Goal: Information Seeking & Learning: Learn about a topic

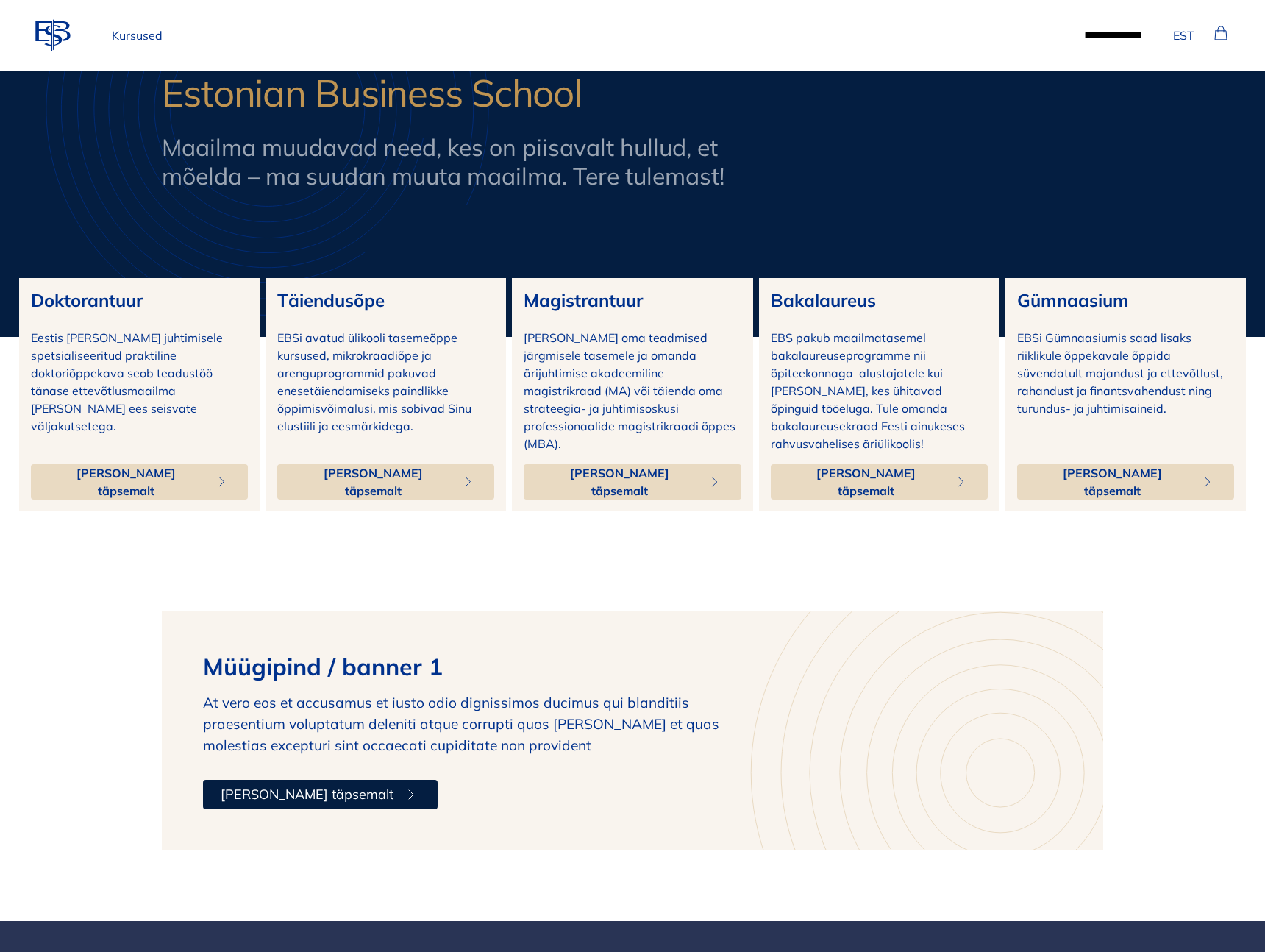
scroll to position [172, 0]
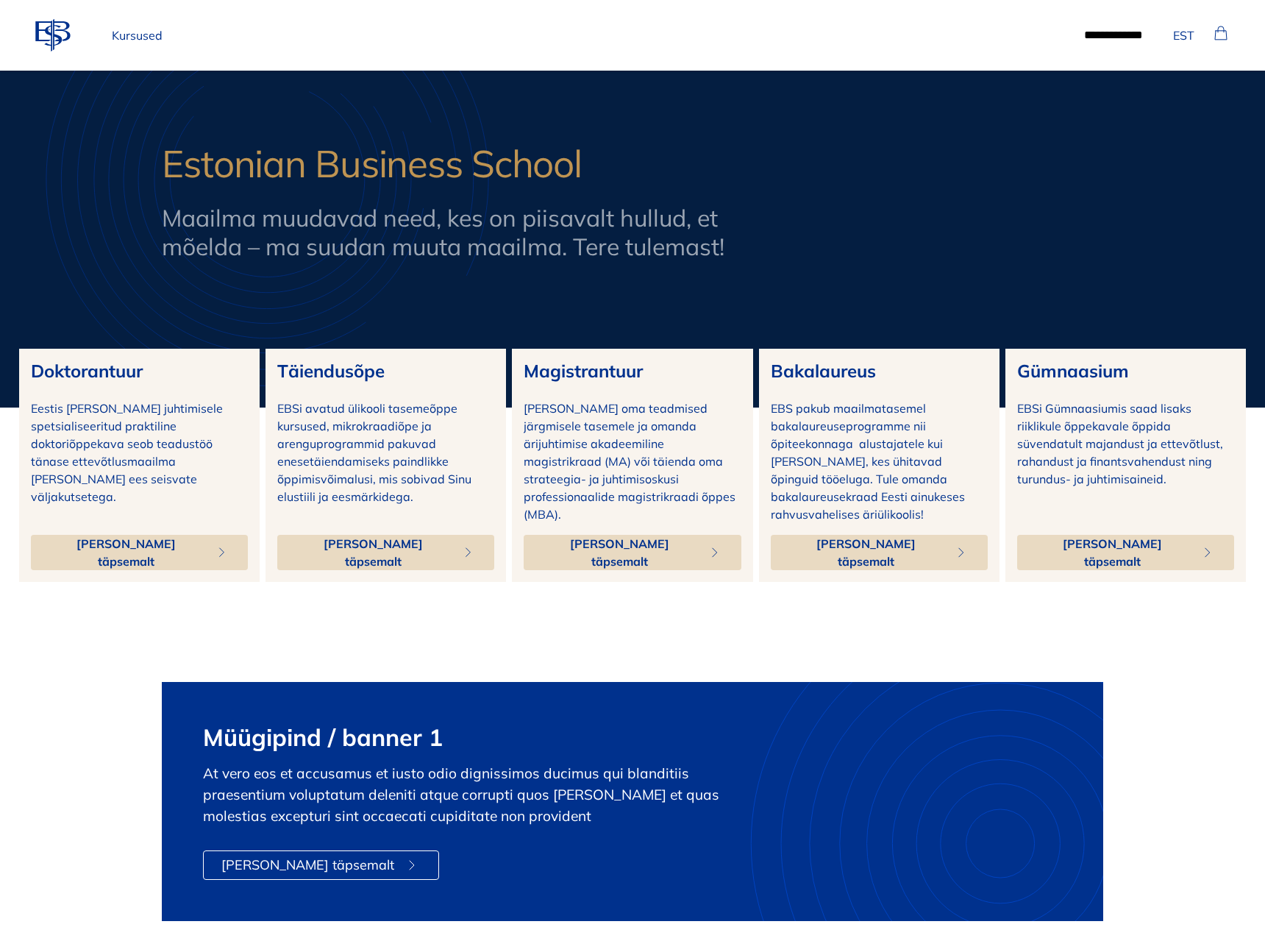
scroll to position [172, 0]
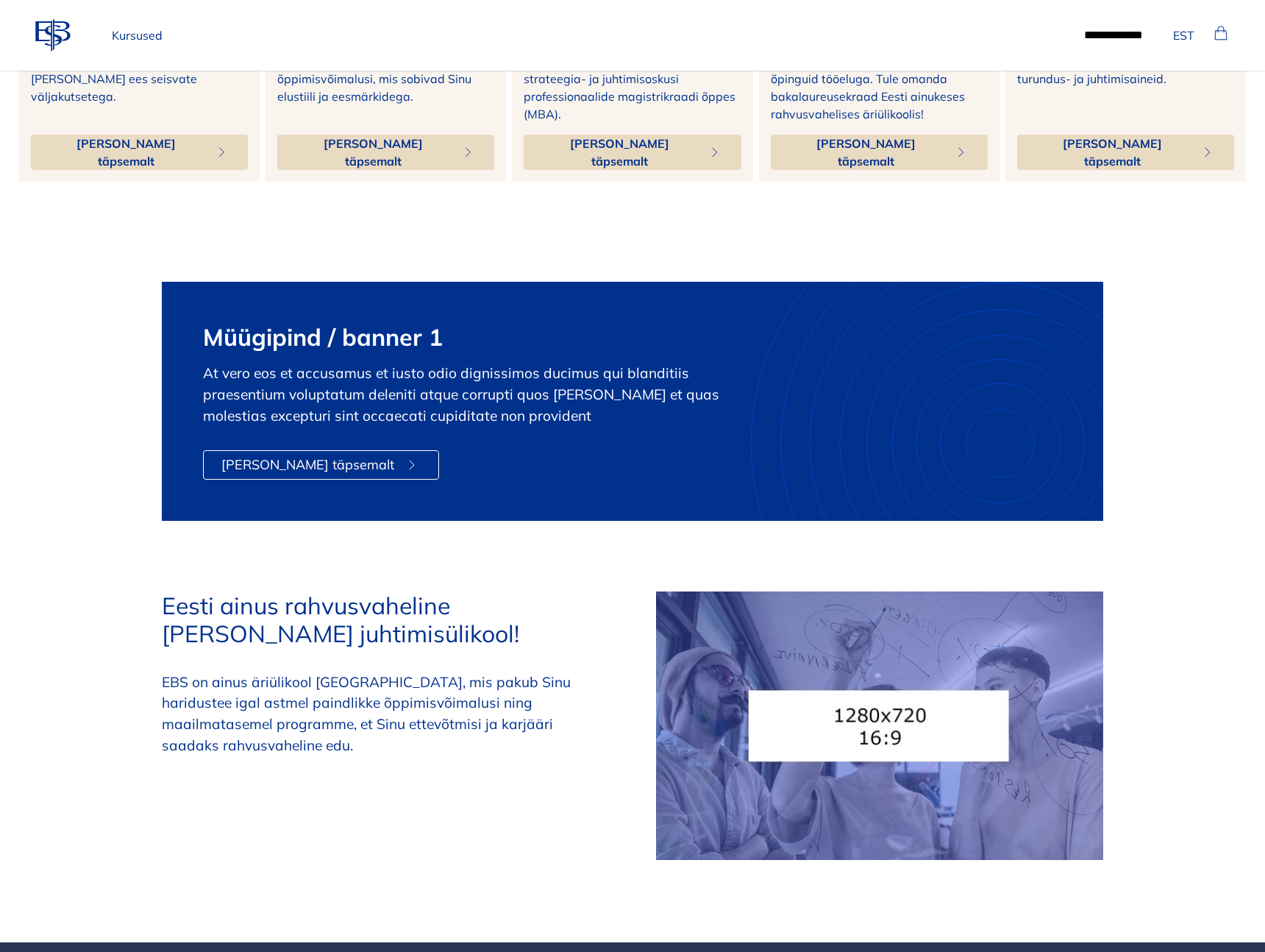
scroll to position [523, 0]
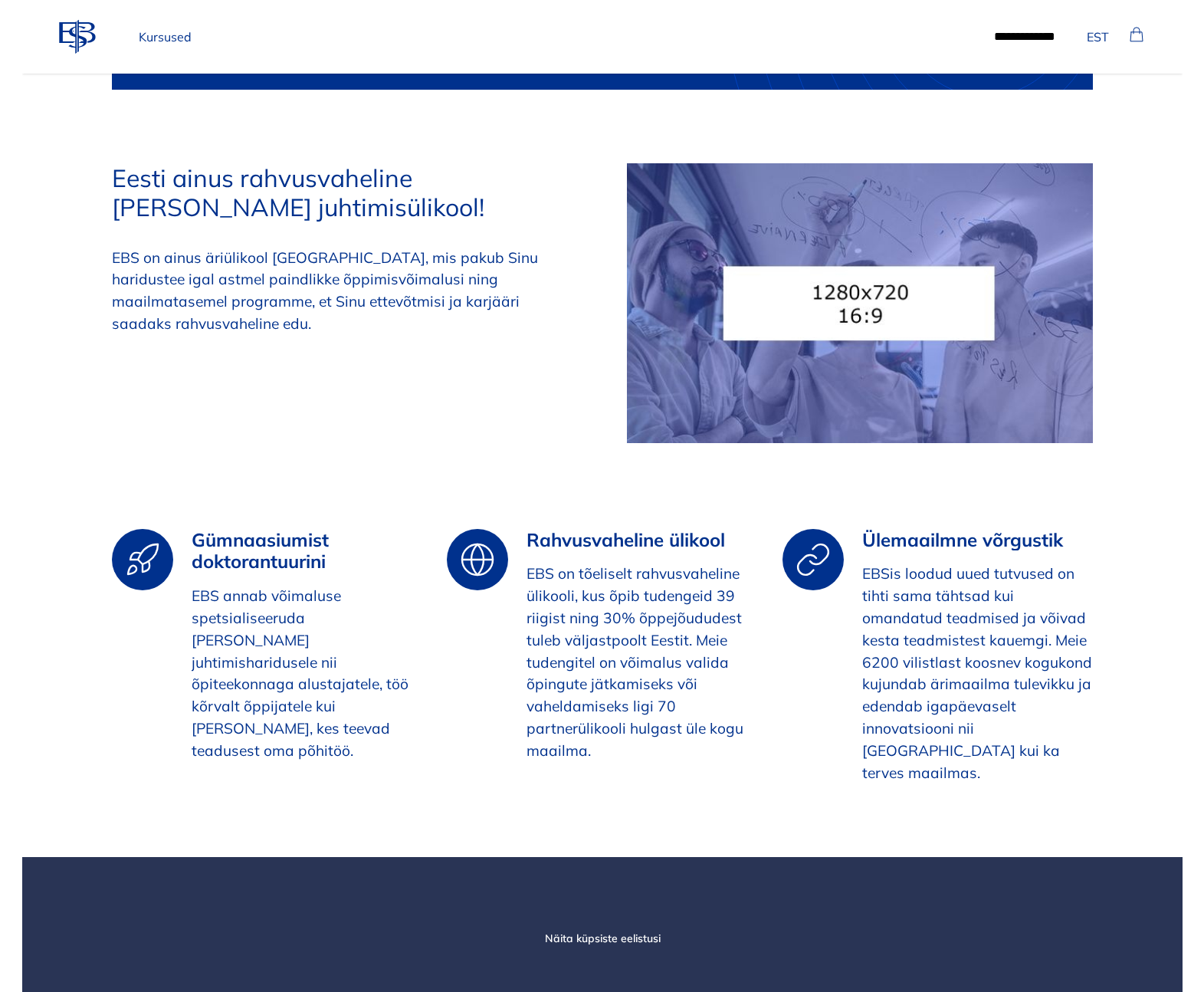
scroll to position [870, 0]
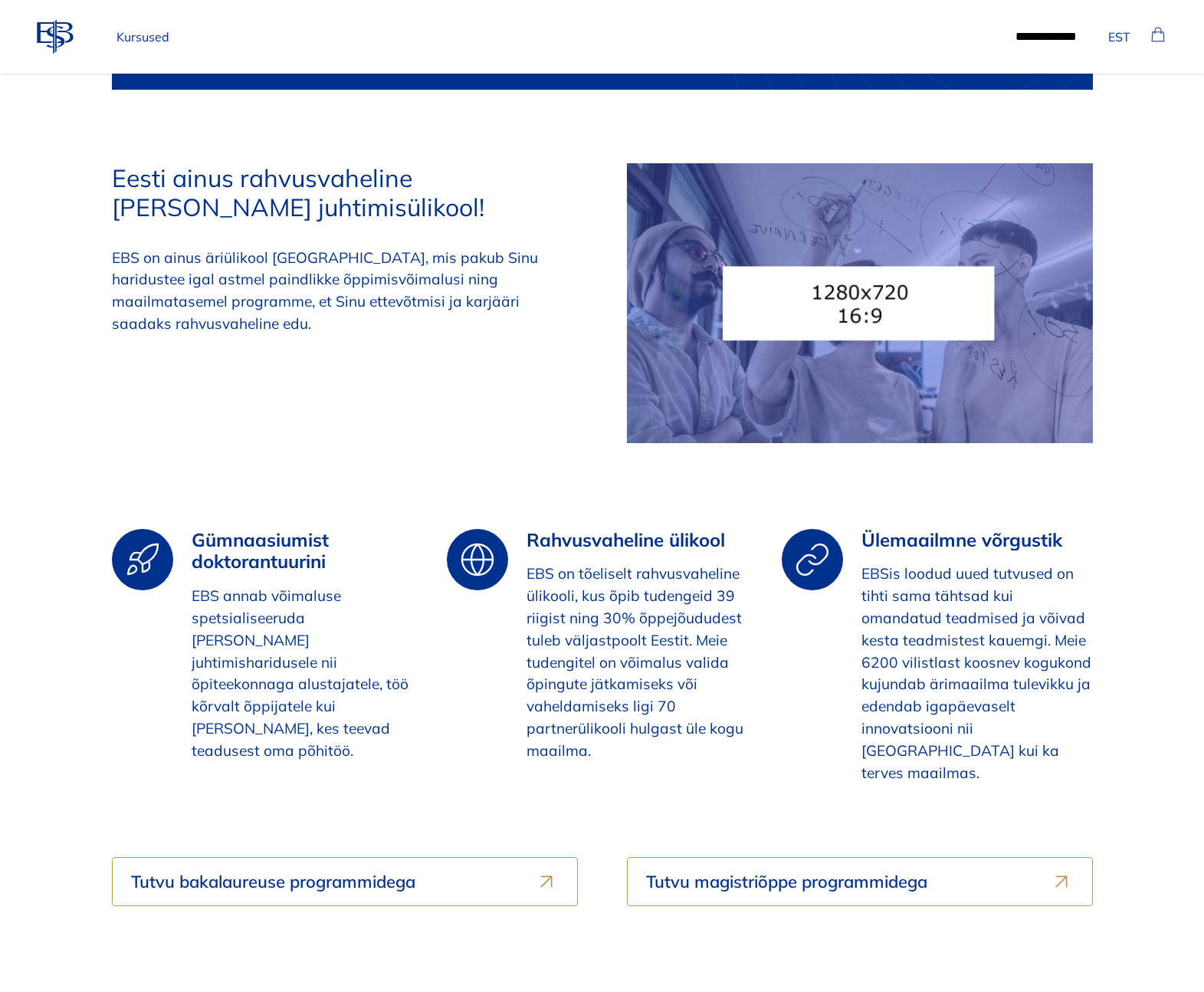
scroll to position [1005, 0]
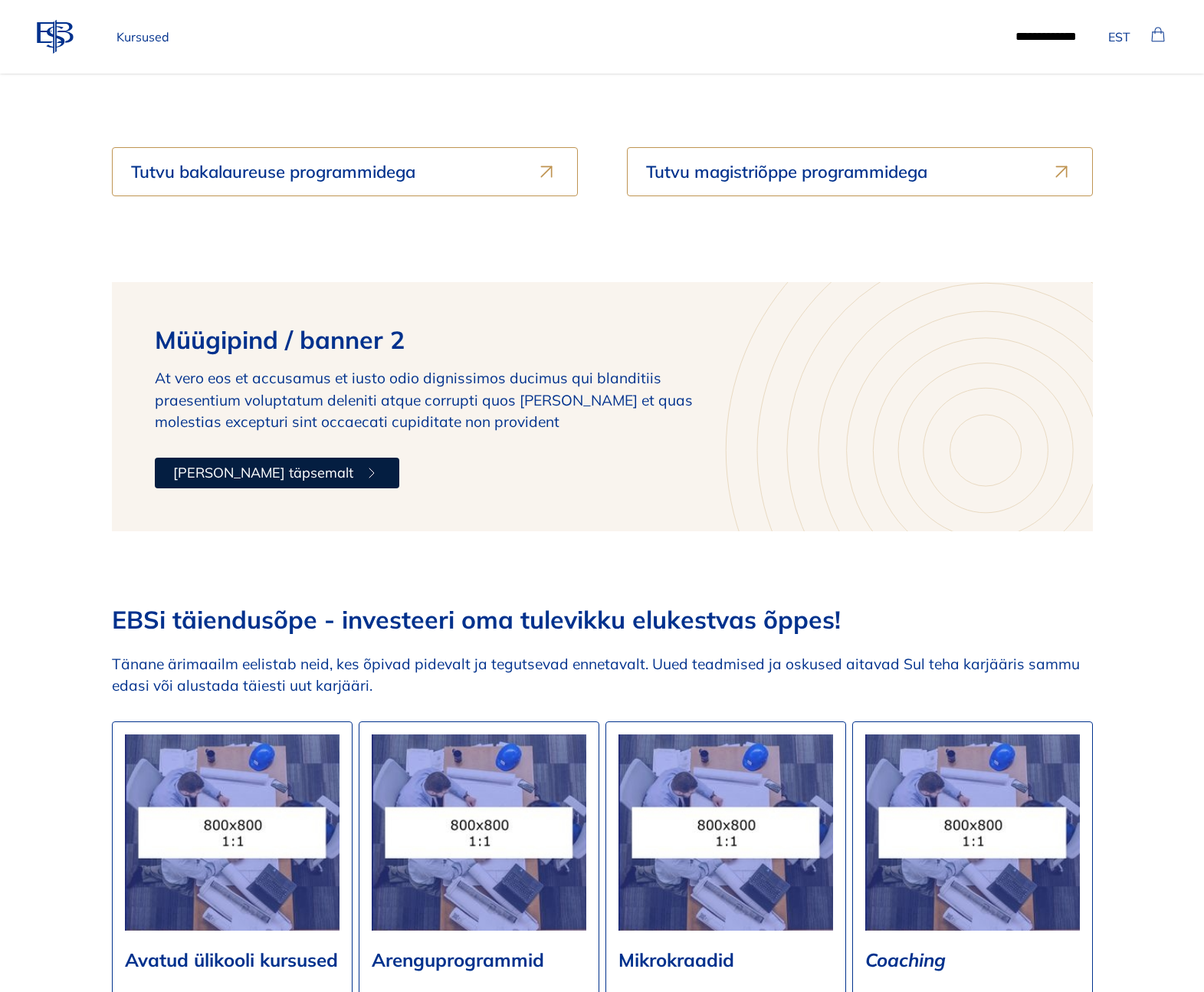
scroll to position [1583, 0]
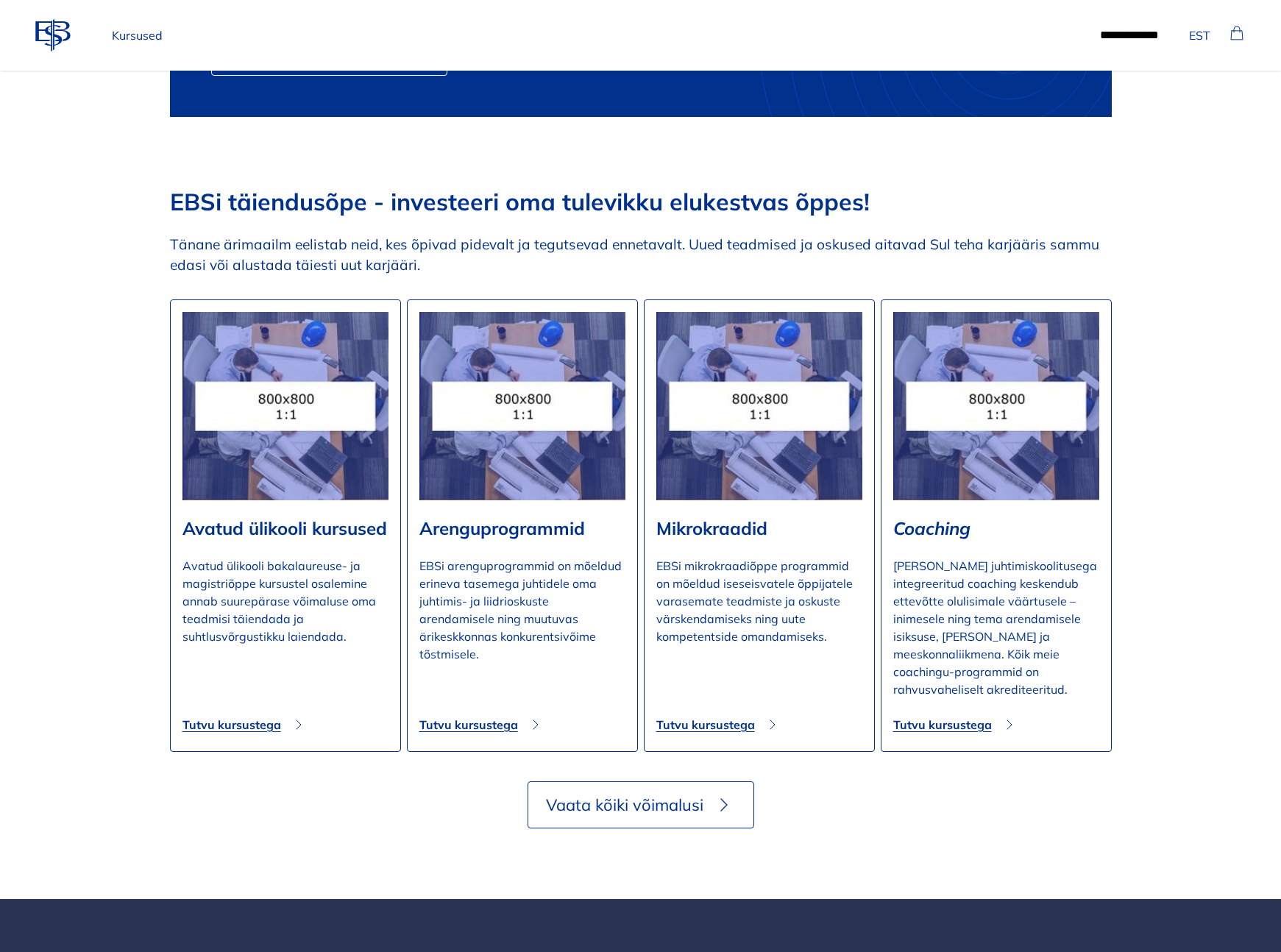
scroll to position [1911, 0]
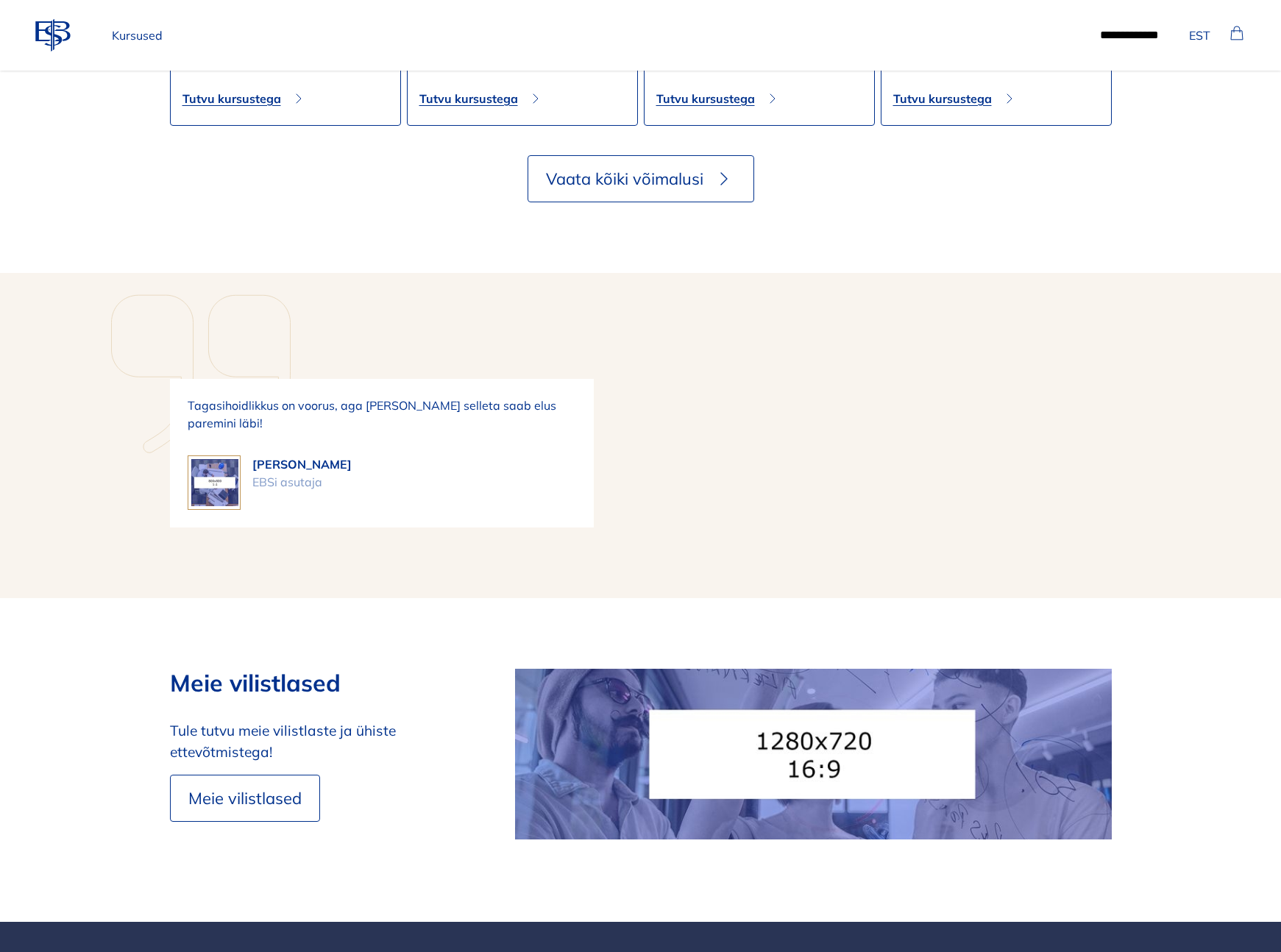
scroll to position [2580, 0]
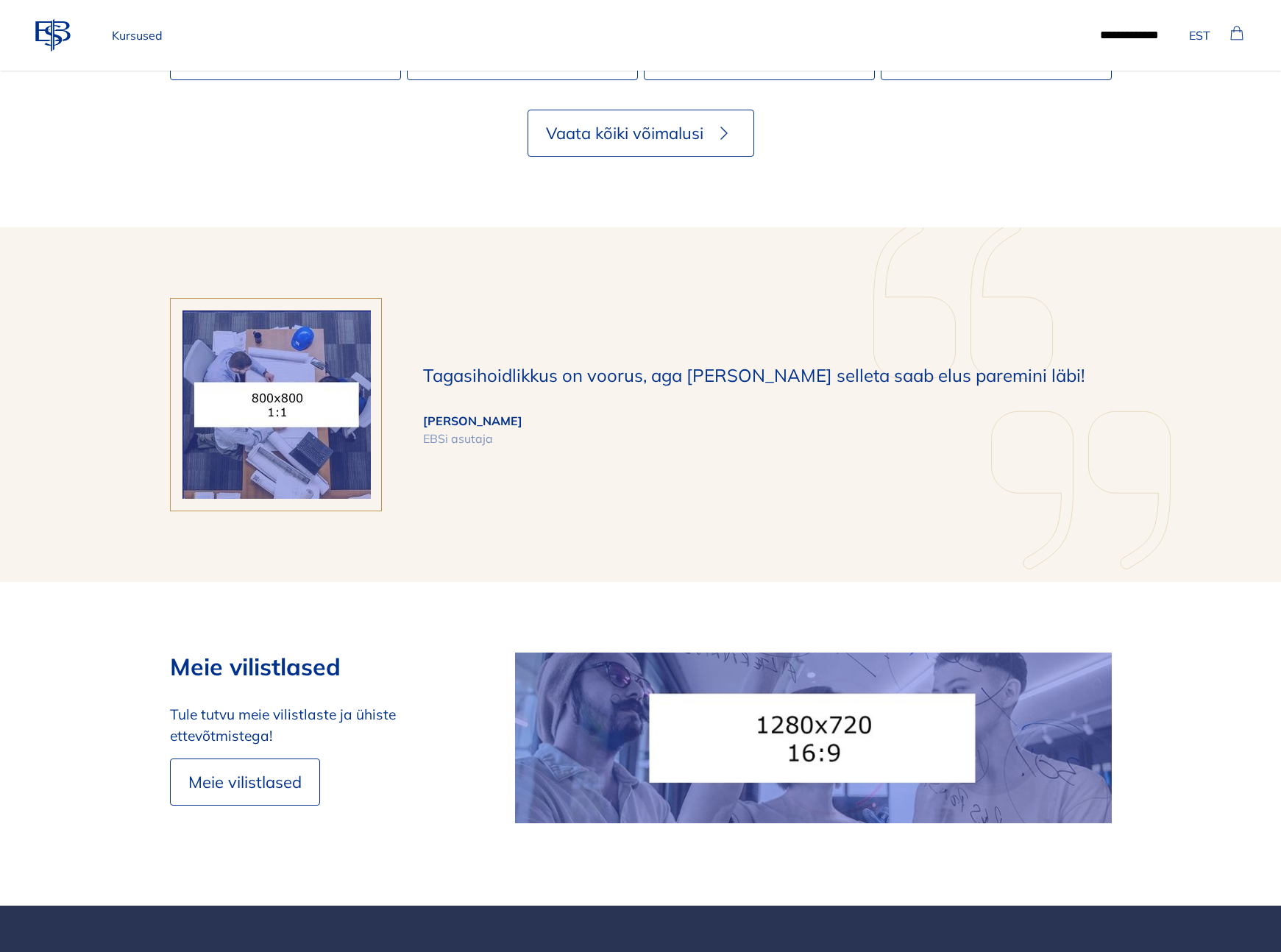
scroll to position [2628, 0]
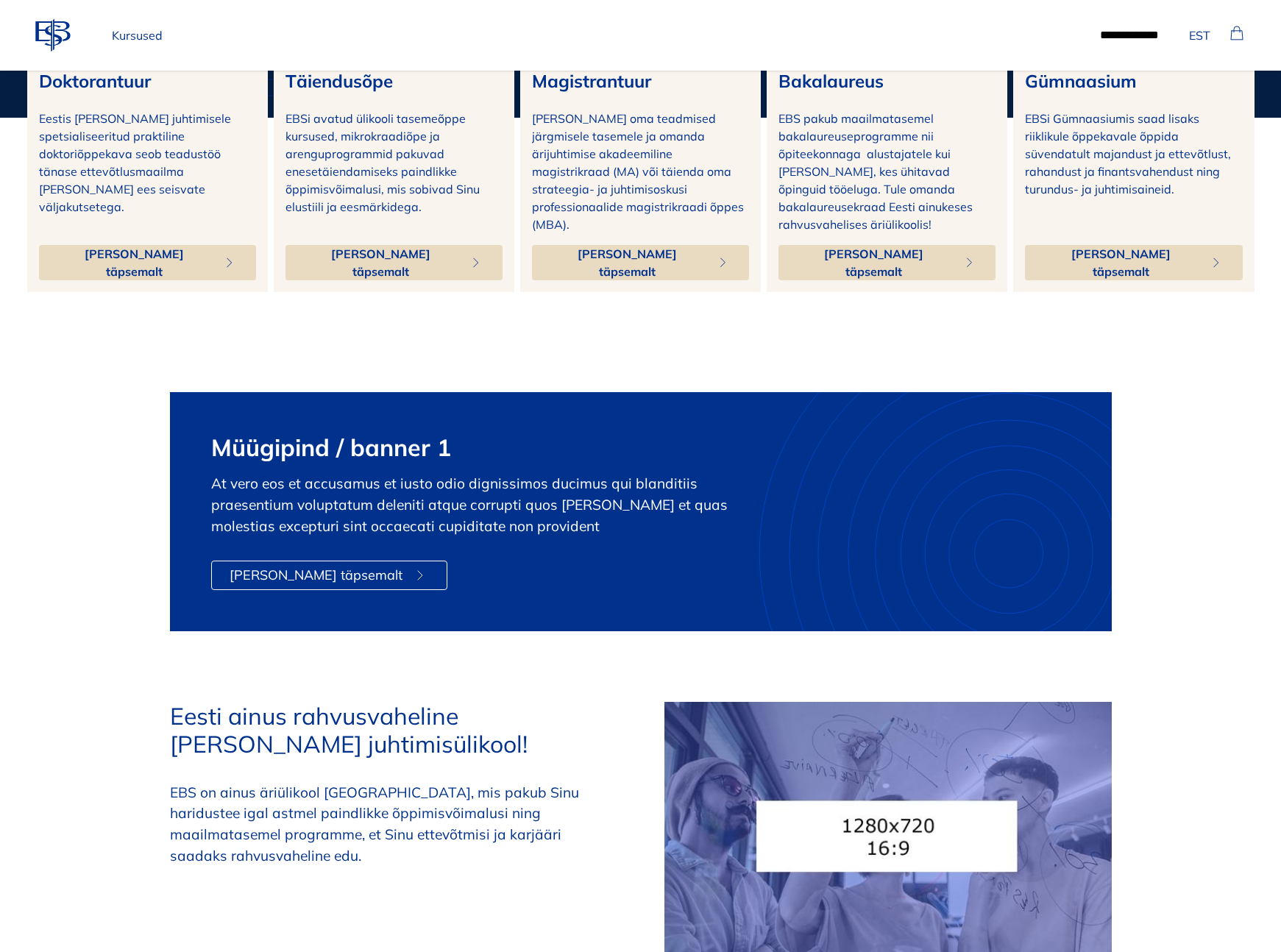
scroll to position [291, 0]
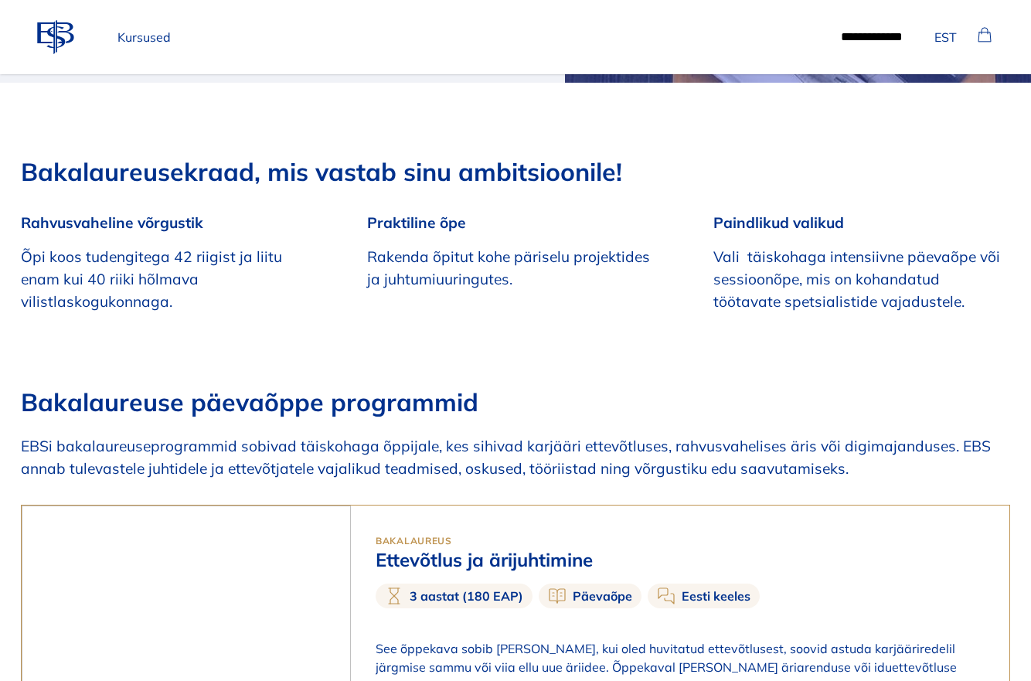
scroll to position [756, 0]
